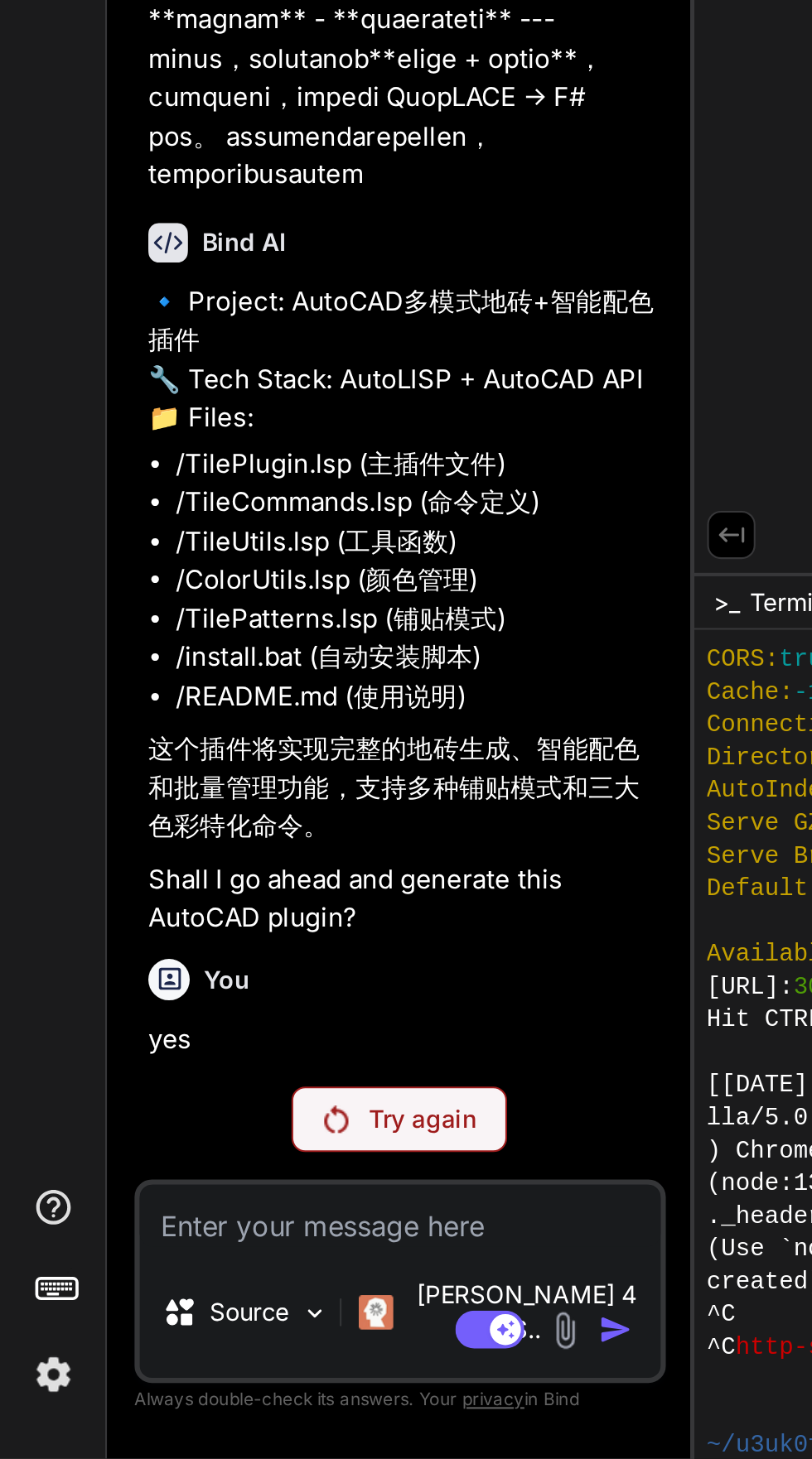
scroll to position [394, 0]
click at [199, 1304] on p "Try again" at bounding box center [203, 1296] width 51 height 16
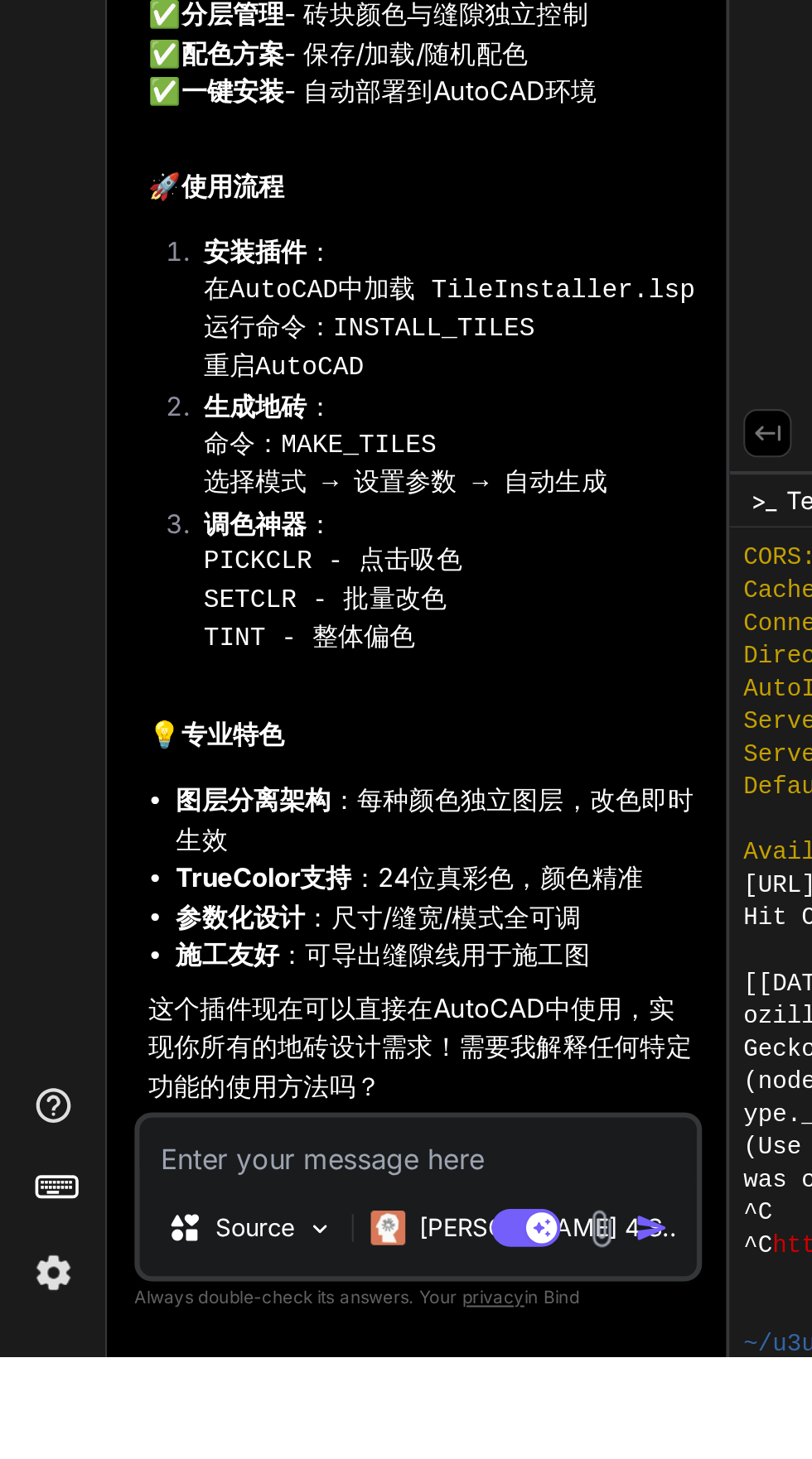
scroll to position [79, 0]
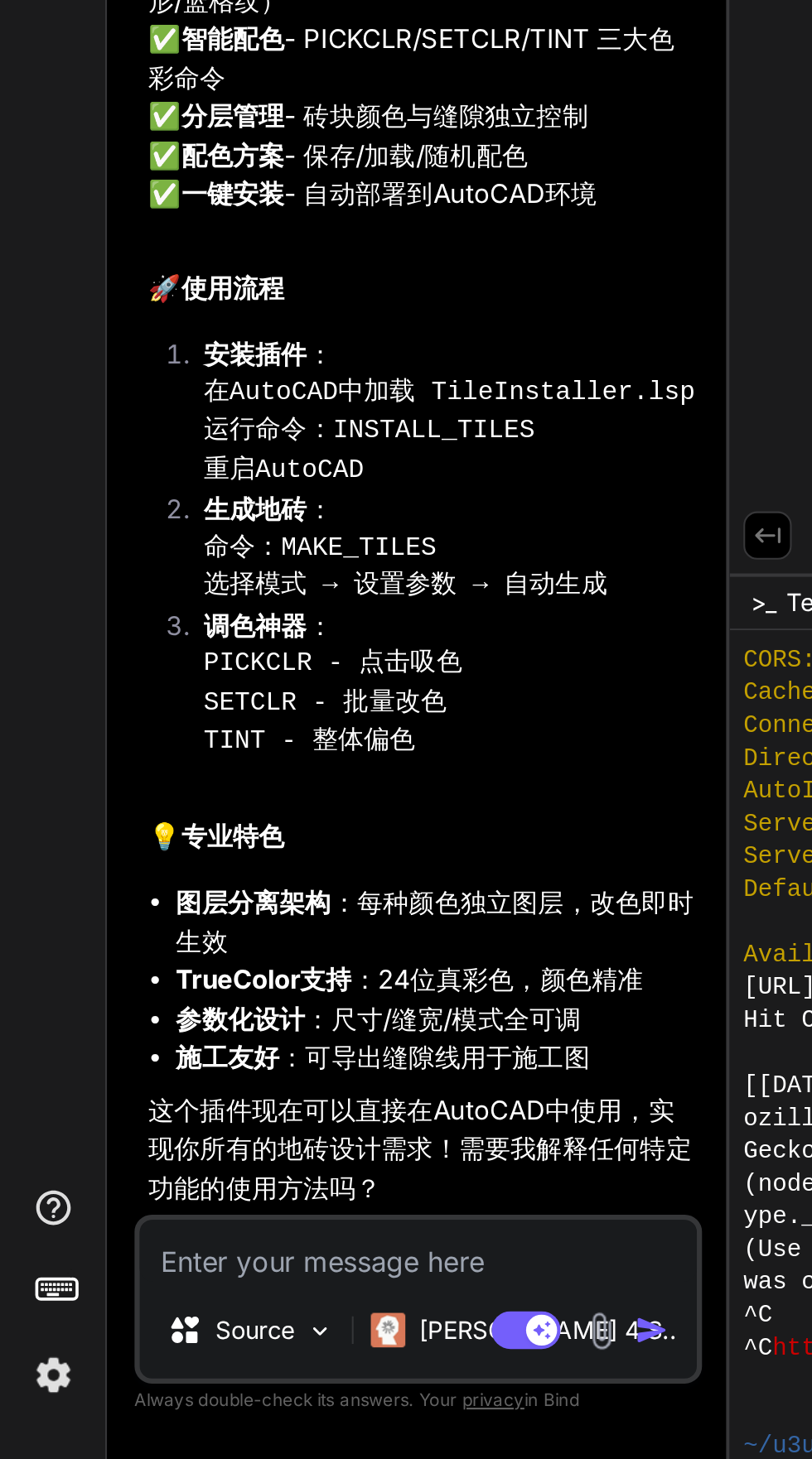
click at [378, 1083] on span "CORS:" at bounding box center [374, 1075] width 35 height 15
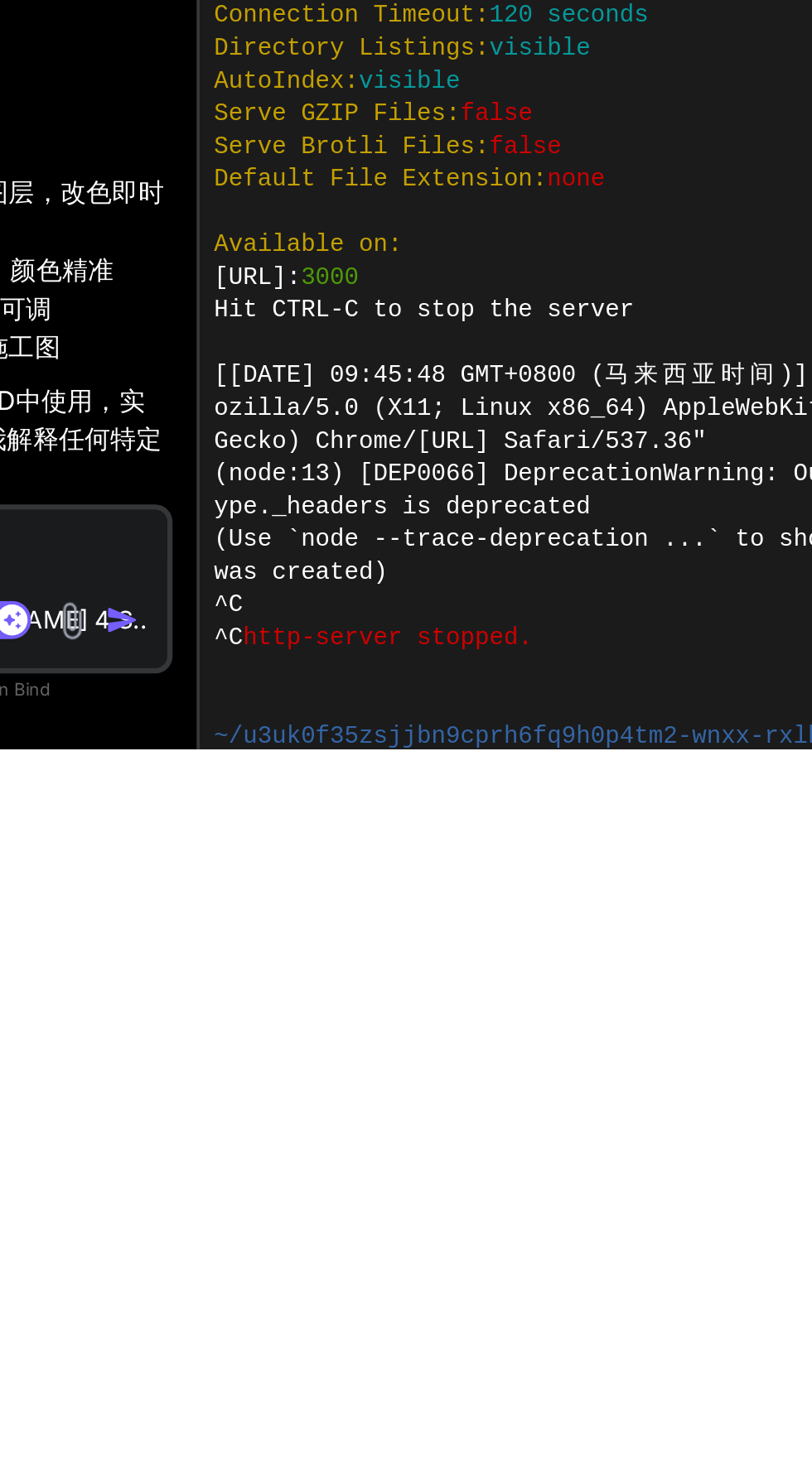
type textarea "x"
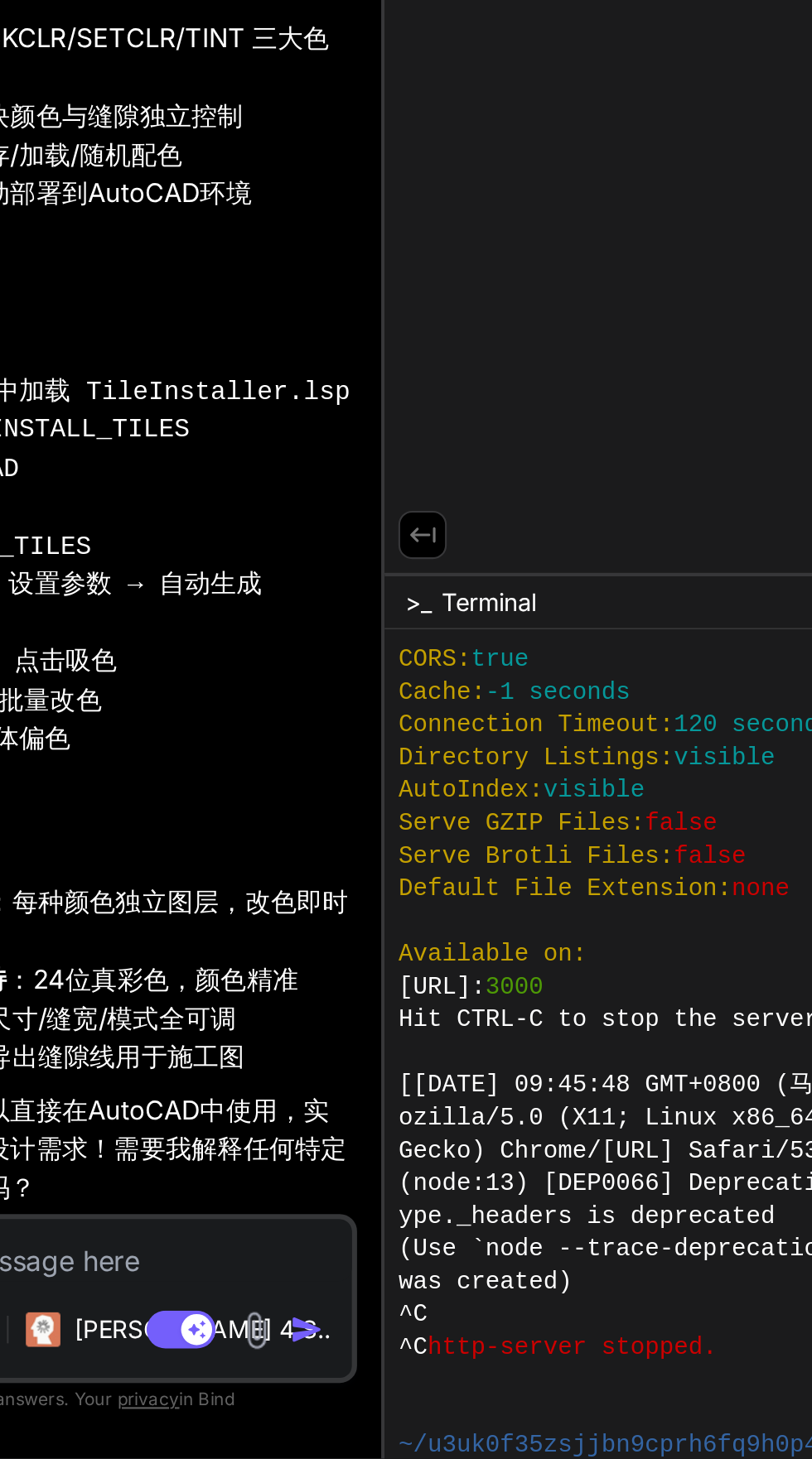
scroll to position [394, 0]
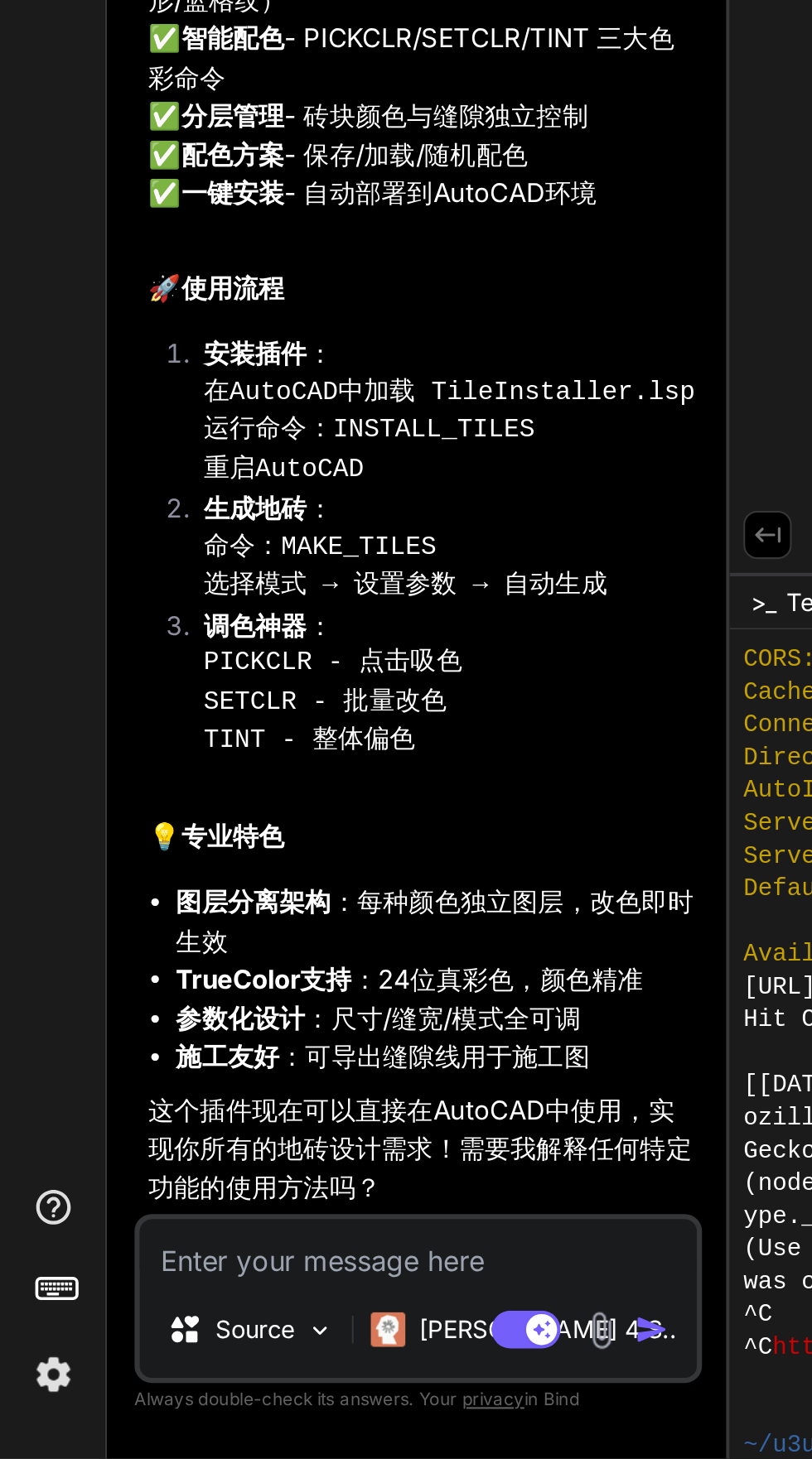
paste textarea "矢量绘制"
type textarea "矢量绘制"
click at [77, 1363] on textarea "矢量绘制" at bounding box center [200, 1359] width 268 height 30
type textarea "x"
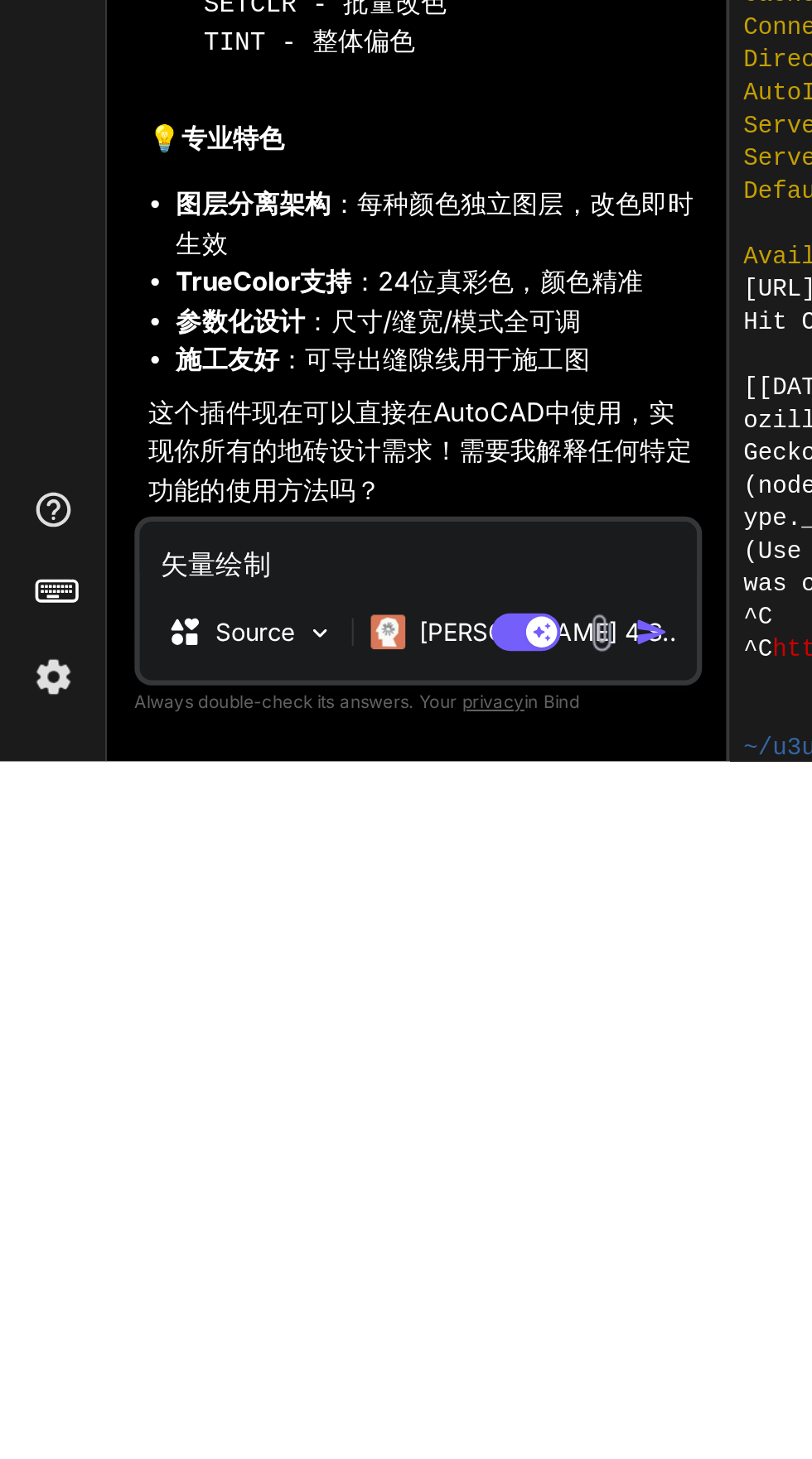
scroll to position [126, 0]
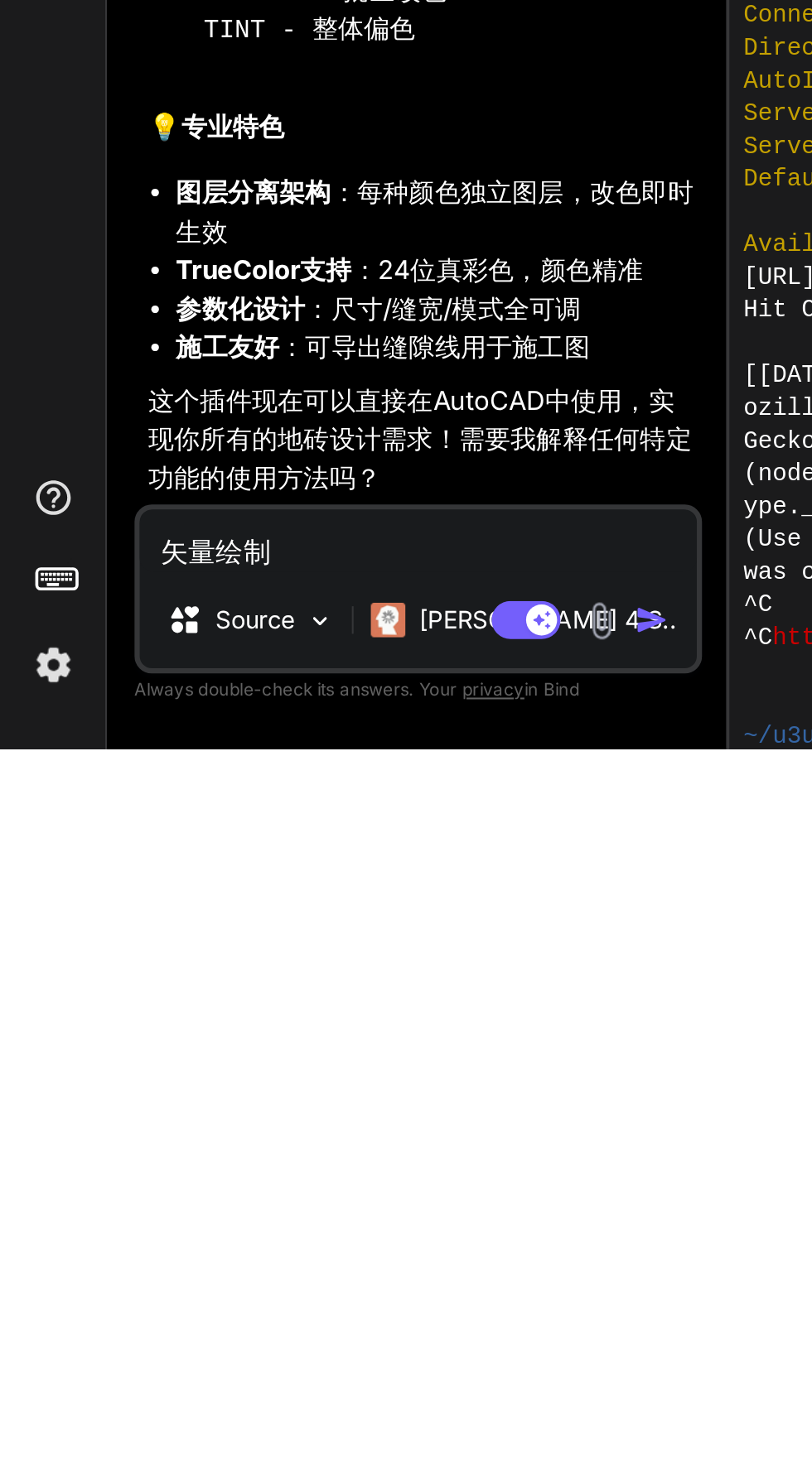
type textarea "加入矢量绘制"
type textarea "x"
type textarea "加入功能矢量绘制"
type textarea "x"
type textarea "加入功能，矢量绘制"
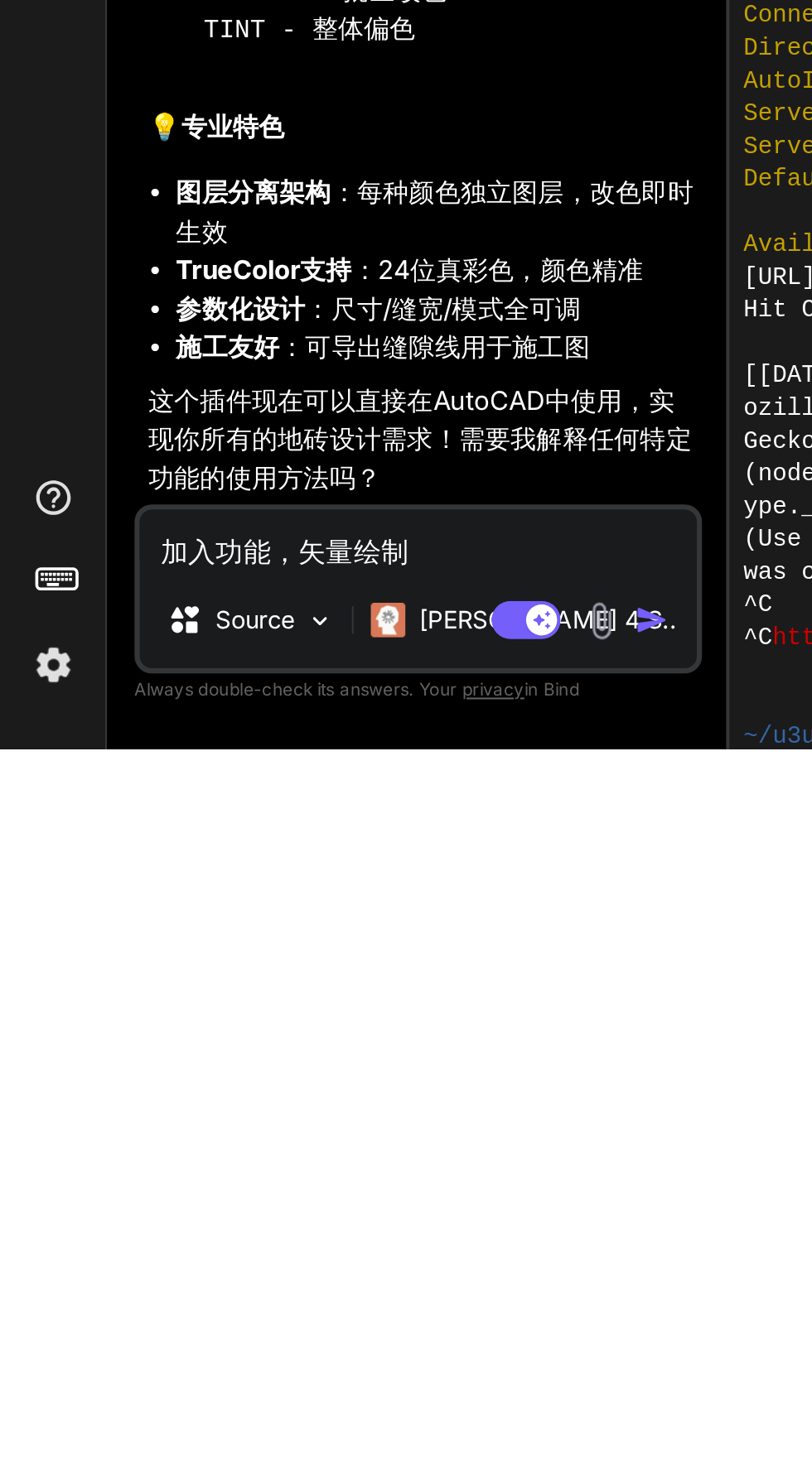
type textarea "x"
type textarea "加入功能，矢量绘制"
click at [315, 1392] on img "button" at bounding box center [313, 1397] width 16 height 16
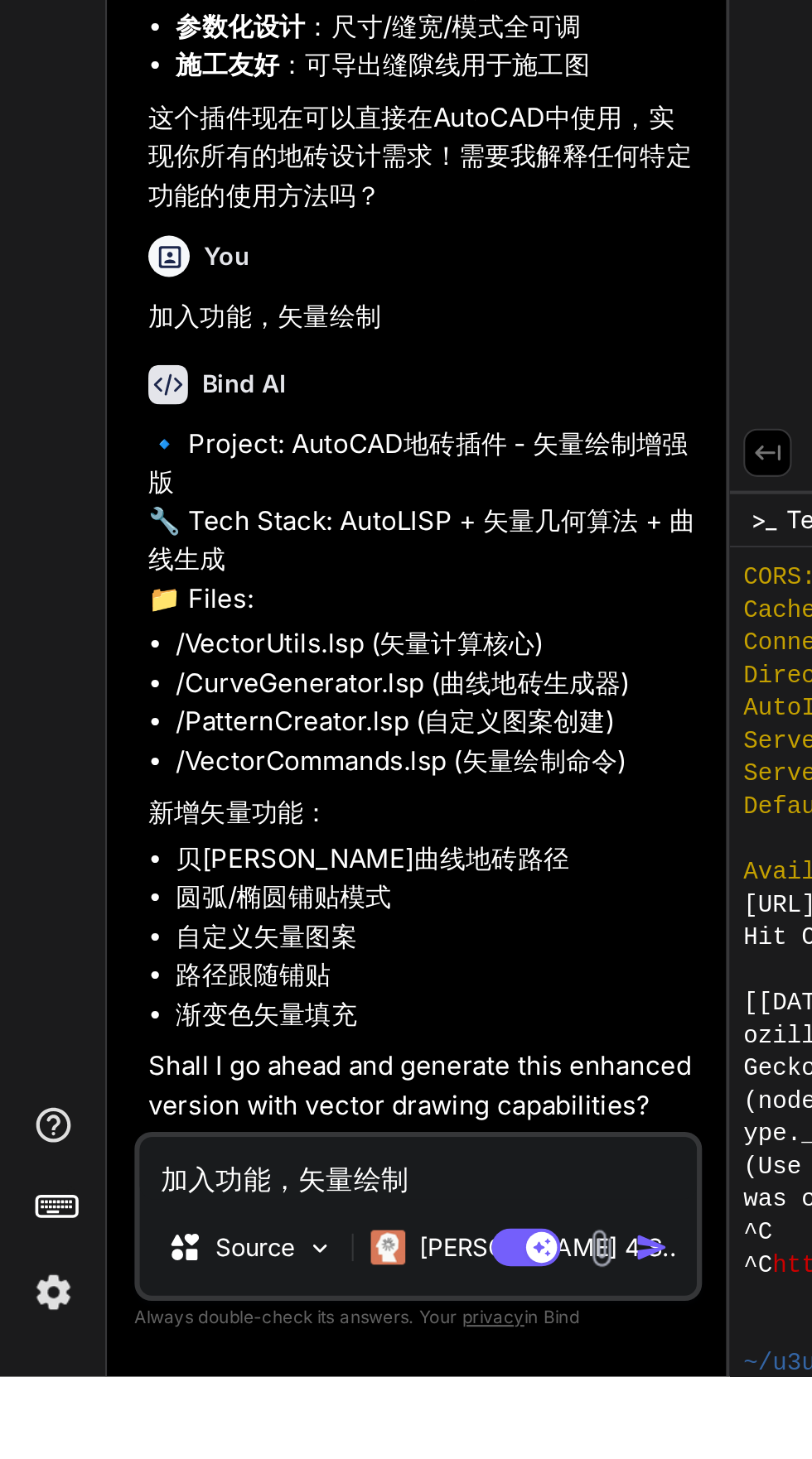
scroll to position [15, 0]
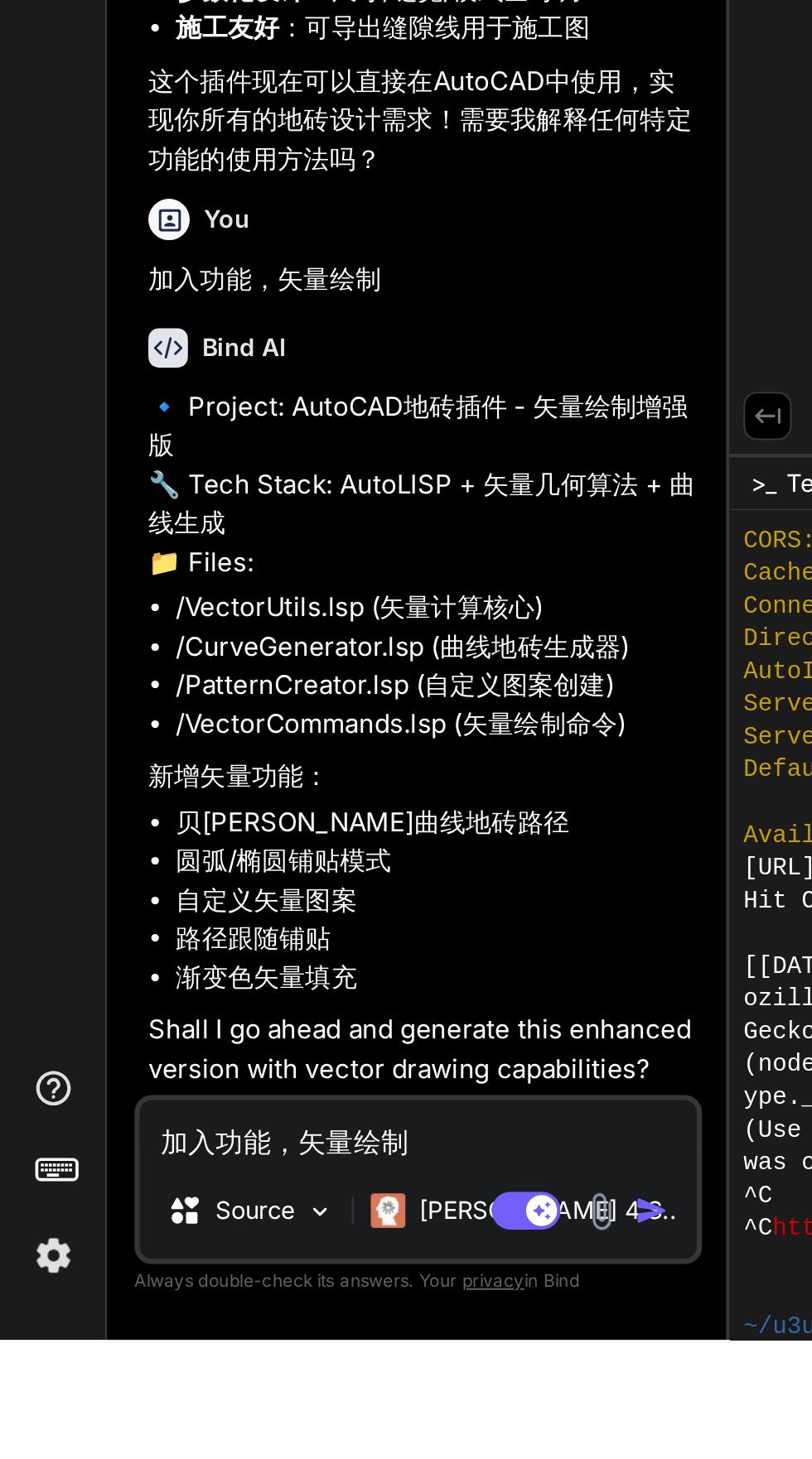
type textarea "x"
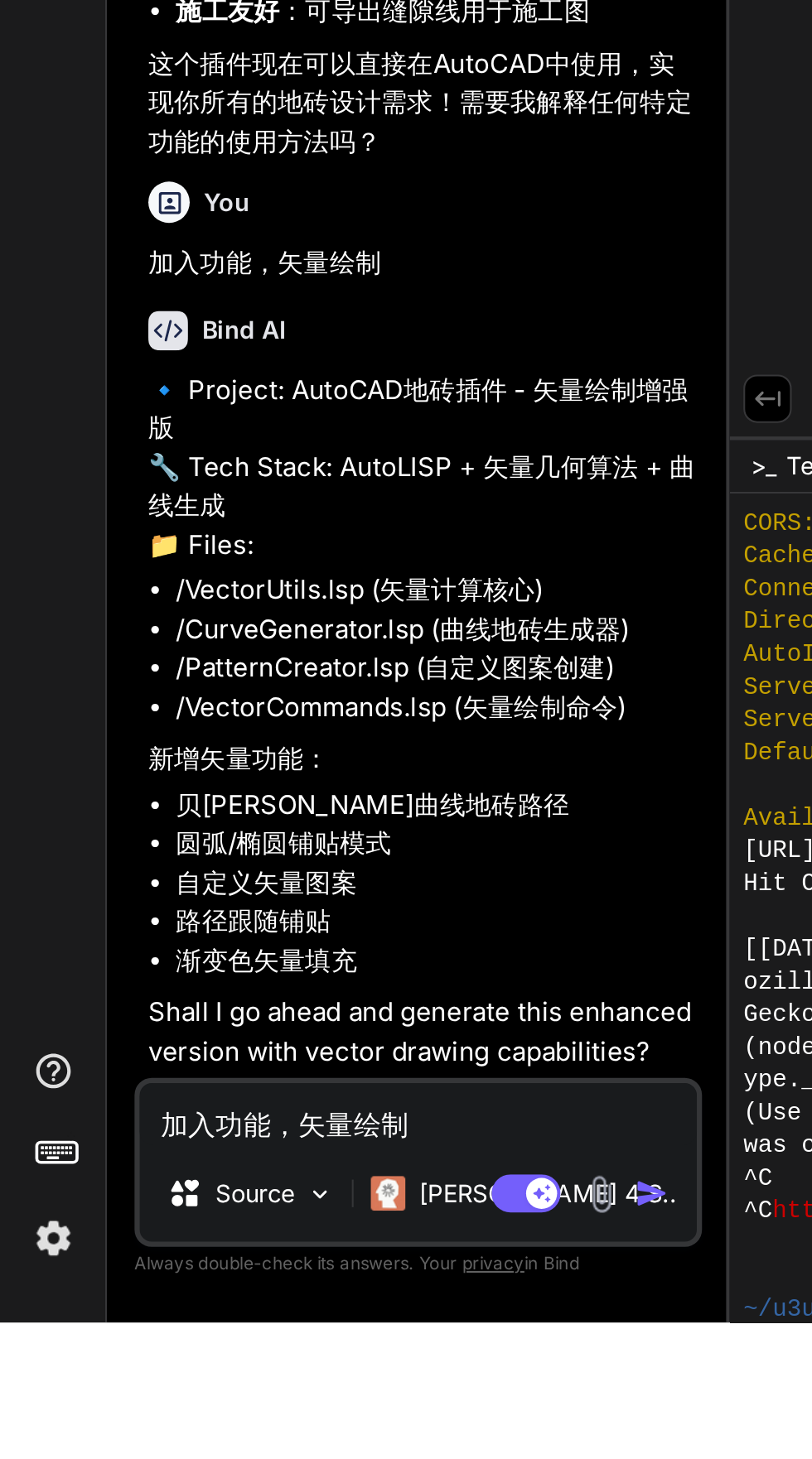
scroll to position [1513, 0]
